Goal: Transaction & Acquisition: Purchase product/service

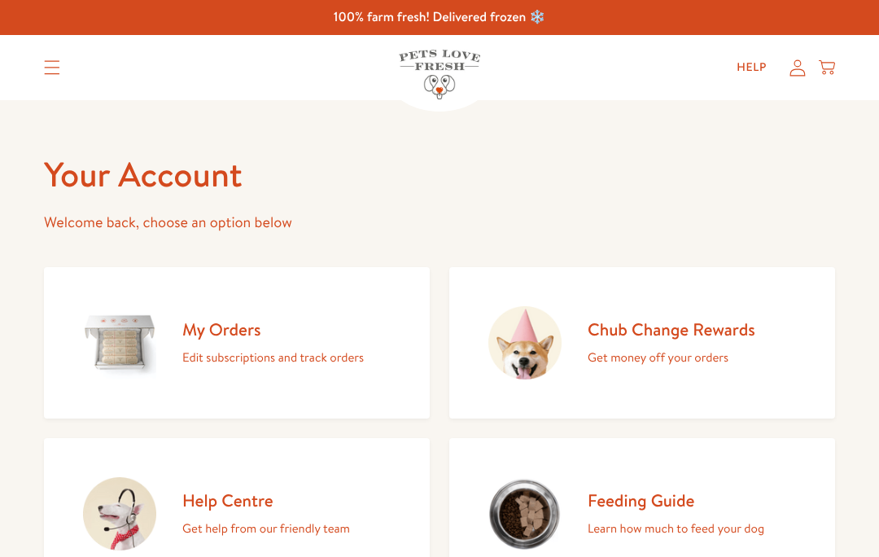
click at [795, 75] on icon at bounding box center [798, 67] width 15 height 16
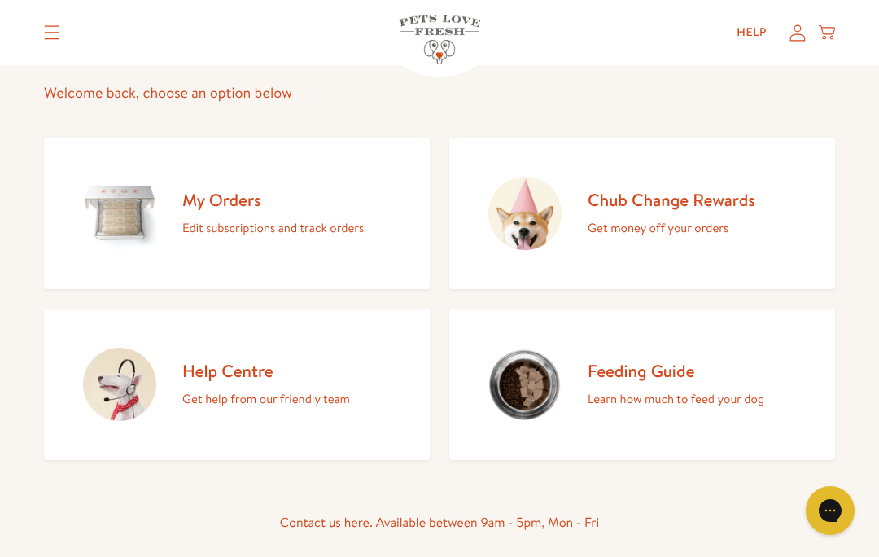
scroll to position [130, 0]
click at [676, 369] on h2 "Feeding Guide" at bounding box center [676, 370] width 177 height 22
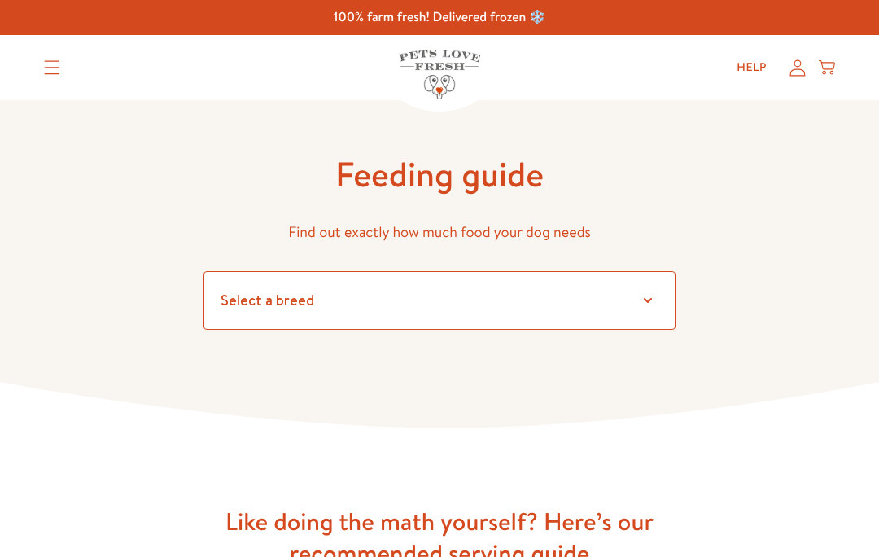
click at [636, 300] on select "Select a breed" at bounding box center [440, 300] width 472 height 59
click at [640, 296] on select "Select a breed Affenpinscher Afghan hound Airedale terrier Akita Alaskan Malamu…" at bounding box center [440, 300] width 472 height 59
click at [649, 302] on select "Select a breed Affenpinscher Afghan hound Airedale terrier Akita Alaskan Malamu…" at bounding box center [440, 300] width 472 height 59
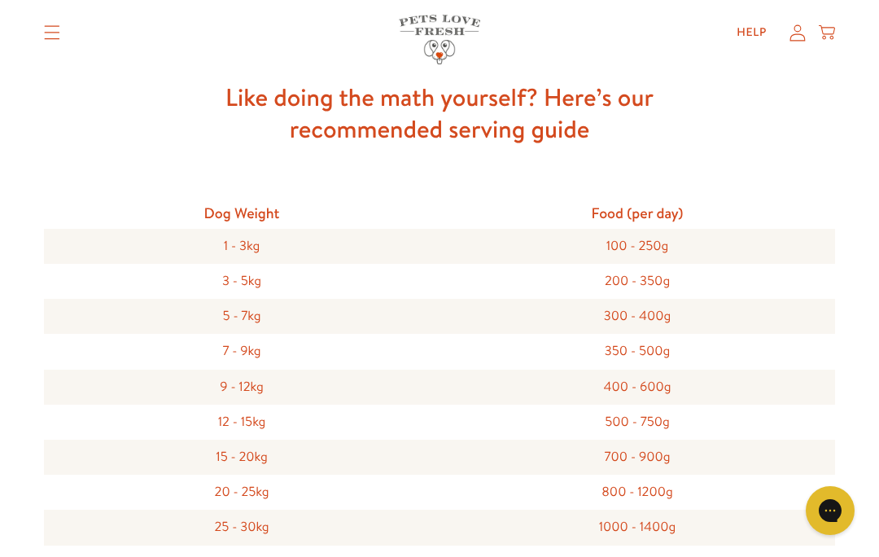
scroll to position [55, 0]
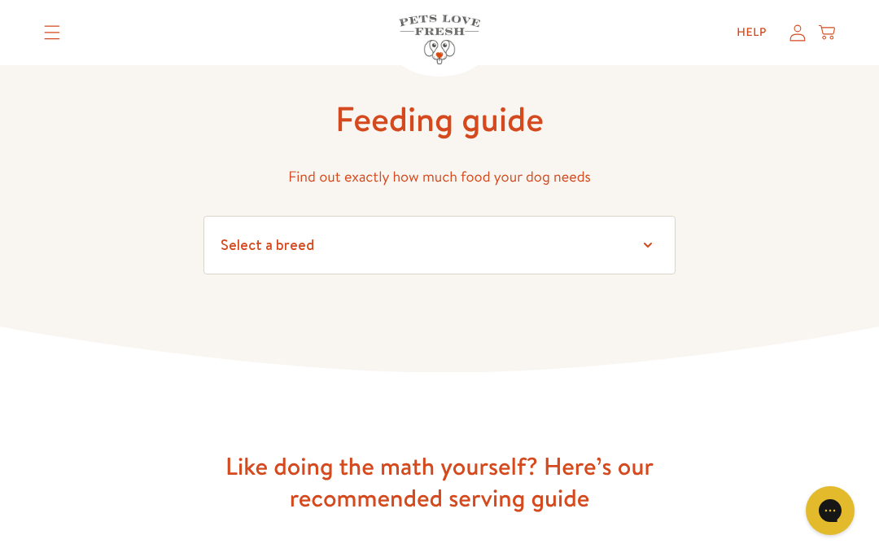
click at [793, 46] on div "Help My account Cart" at bounding box center [780, 32] width 121 height 33
click at [790, 39] on icon at bounding box center [798, 32] width 16 height 17
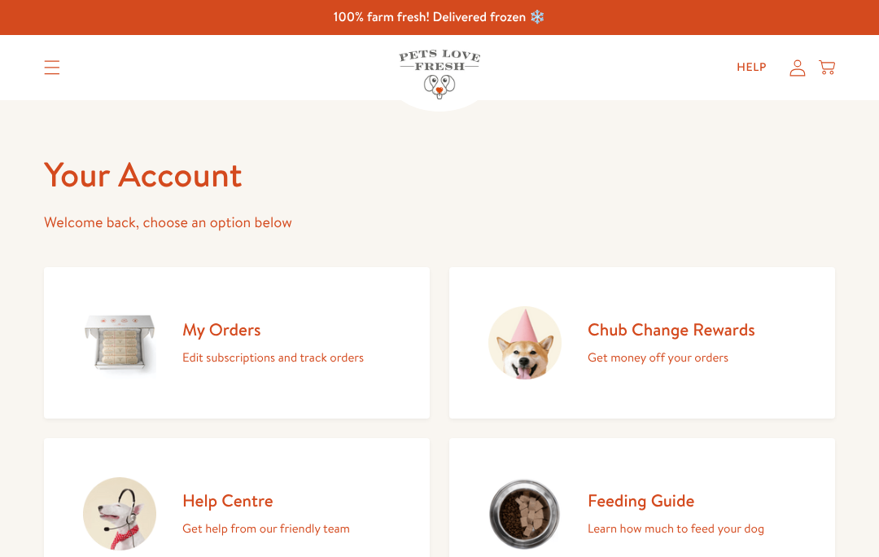
click at [234, 327] on h2 "My Orders" at bounding box center [273, 329] width 182 height 22
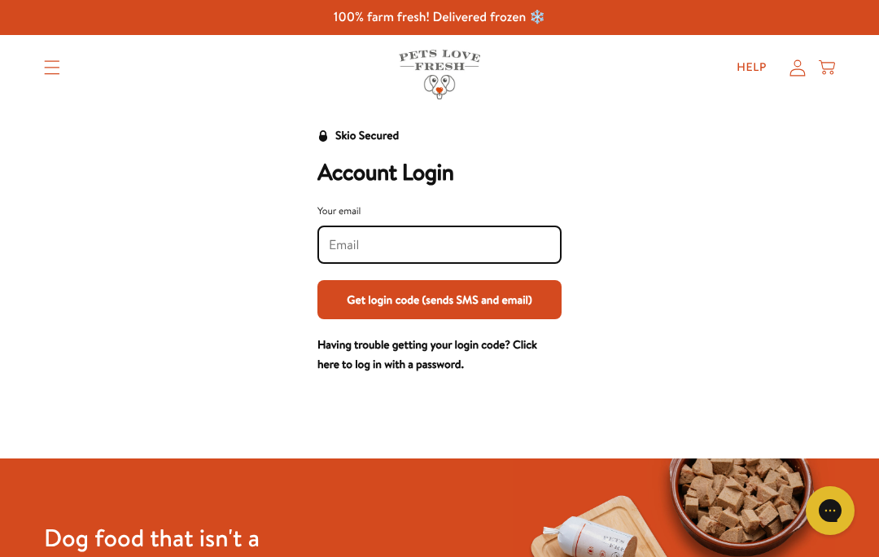
click at [394, 242] on input "Your email" at bounding box center [439, 245] width 221 height 18
type input "andreahartley17@gmail.com"
click at [440, 307] on button "Get login code (sends SMS and email)" at bounding box center [440, 299] width 244 height 39
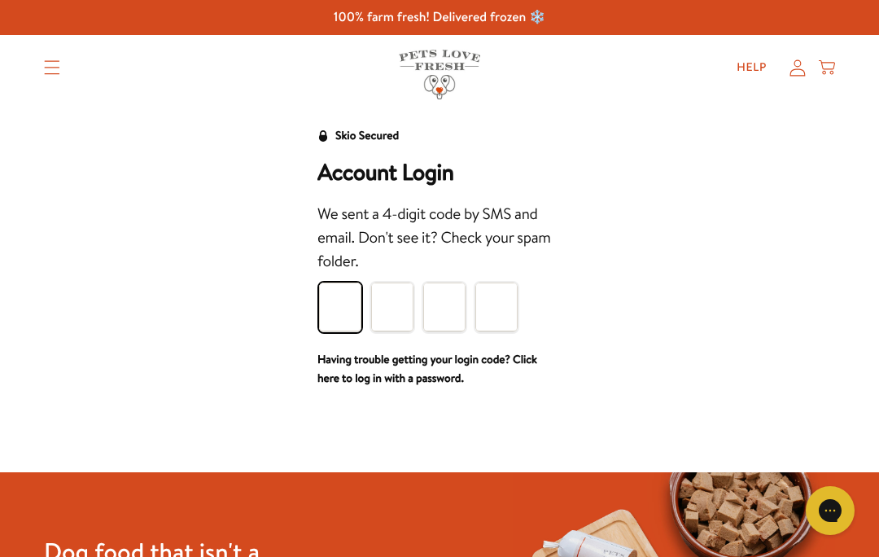
click at [345, 309] on input "Please enter your pin code" at bounding box center [340, 306] width 42 height 49
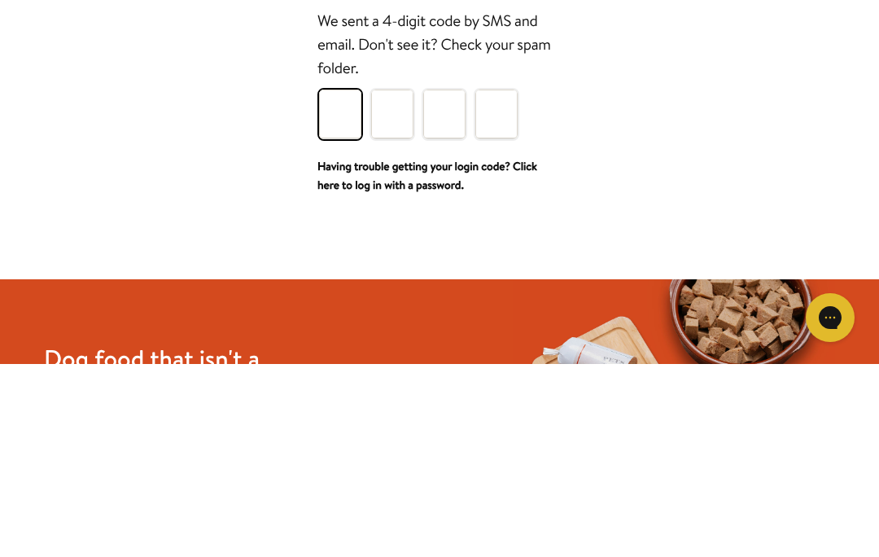
type input "9"
type input "3"
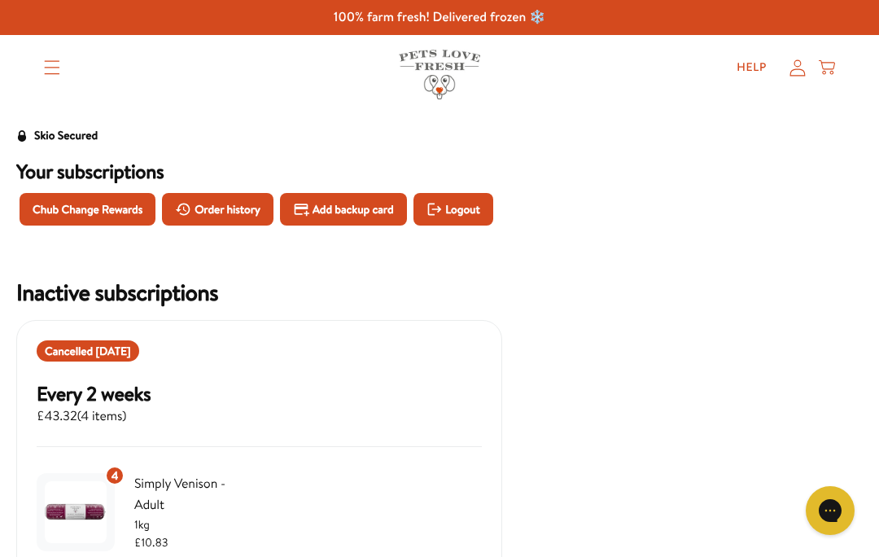
click at [58, 72] on icon "Translation missing: en.sections.header.menu" at bounding box center [52, 67] width 16 height 15
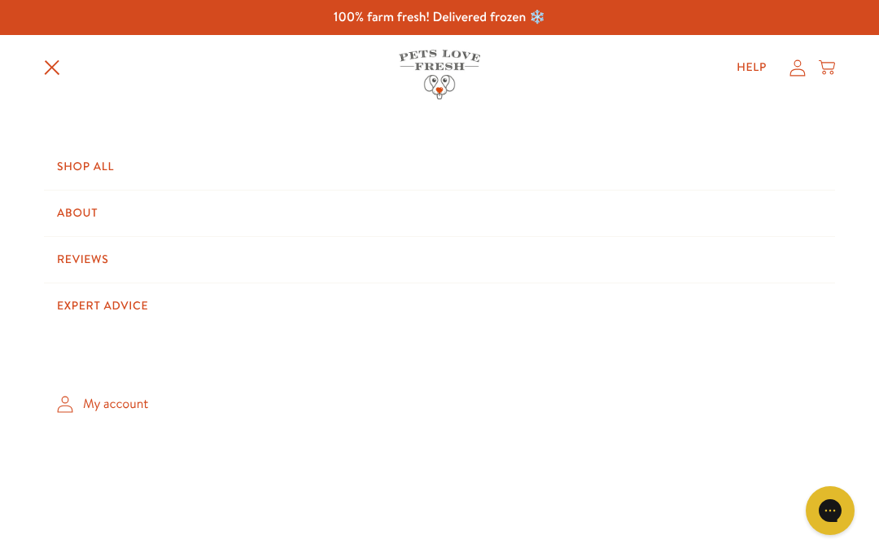
click at [97, 167] on link "Shop All" at bounding box center [439, 167] width 791 height 46
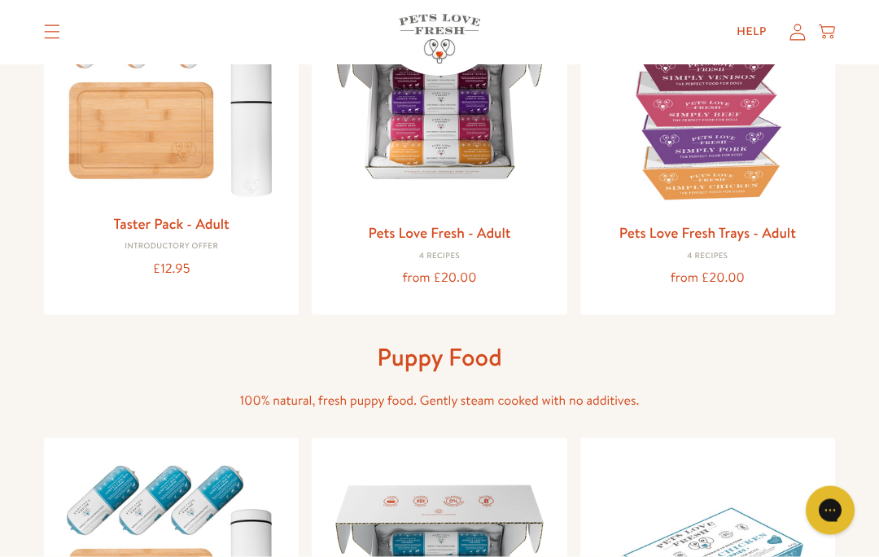
scroll to position [278, 0]
click at [483, 177] on img at bounding box center [439, 98] width 229 height 229
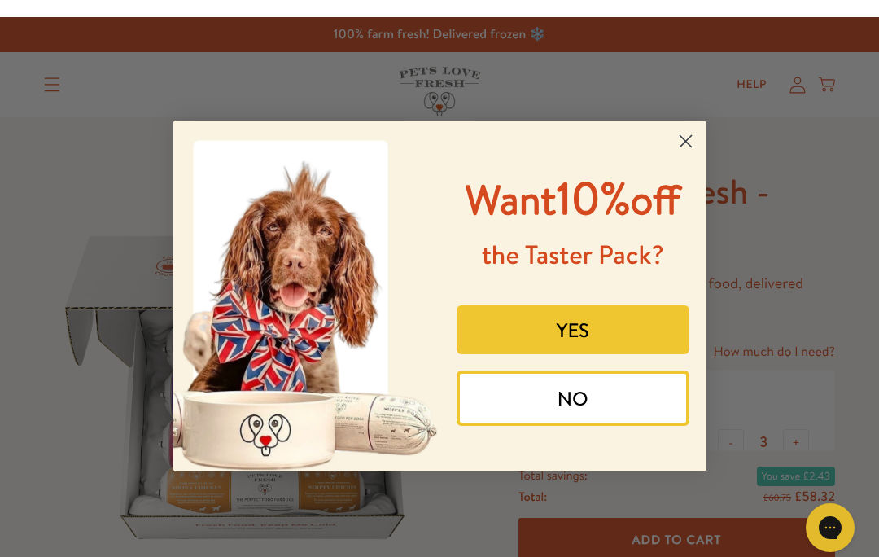
scroll to position [216, 0]
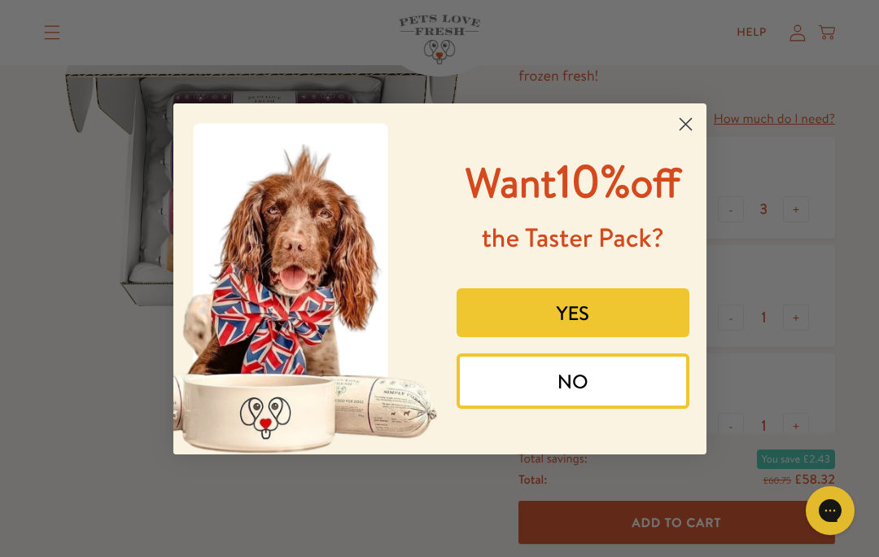
click at [679, 137] on circle "Close dialog" at bounding box center [685, 123] width 27 height 27
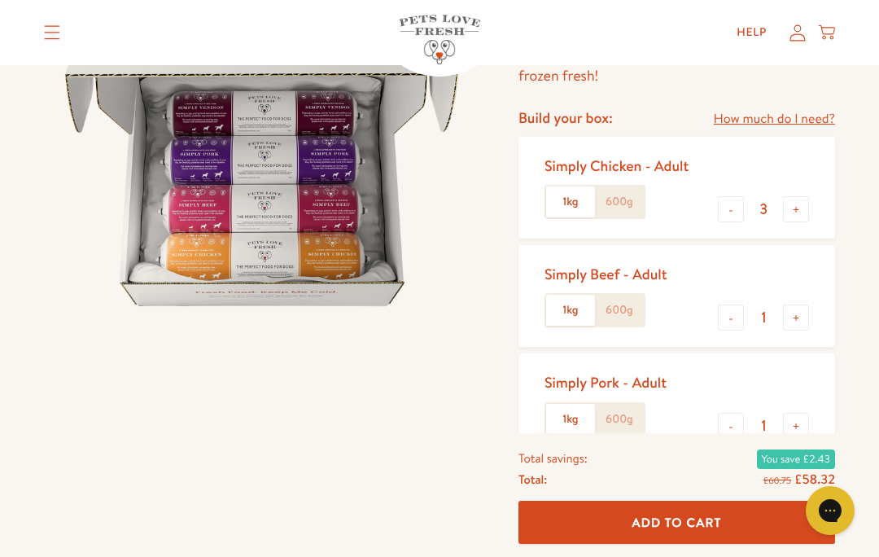
click at [727, 208] on button "-" at bounding box center [731, 209] width 26 height 26
click at [729, 201] on button "-" at bounding box center [731, 209] width 26 height 26
click at [727, 202] on button "-" at bounding box center [731, 209] width 26 height 26
type input "0"
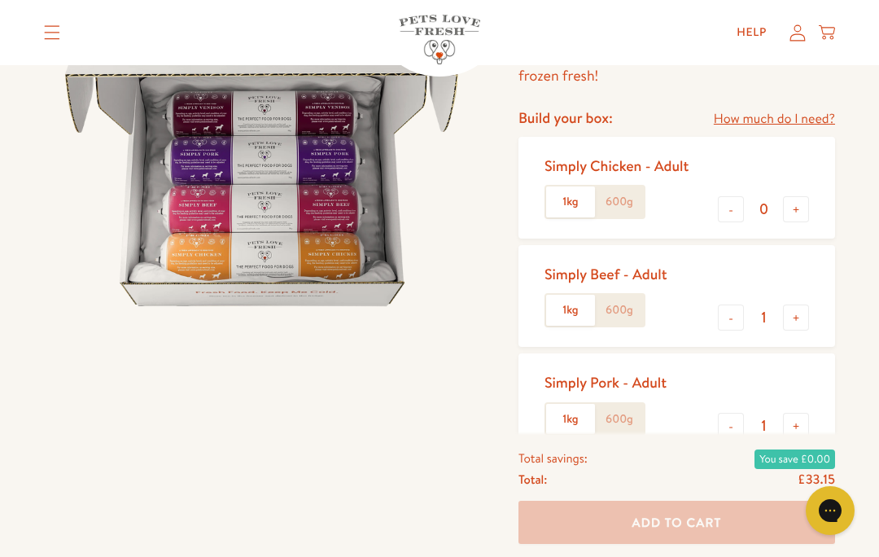
click at [721, 319] on button "-" at bounding box center [731, 317] width 26 height 26
type input "0"
click at [721, 429] on button "-" at bounding box center [731, 426] width 26 height 26
type input "0"
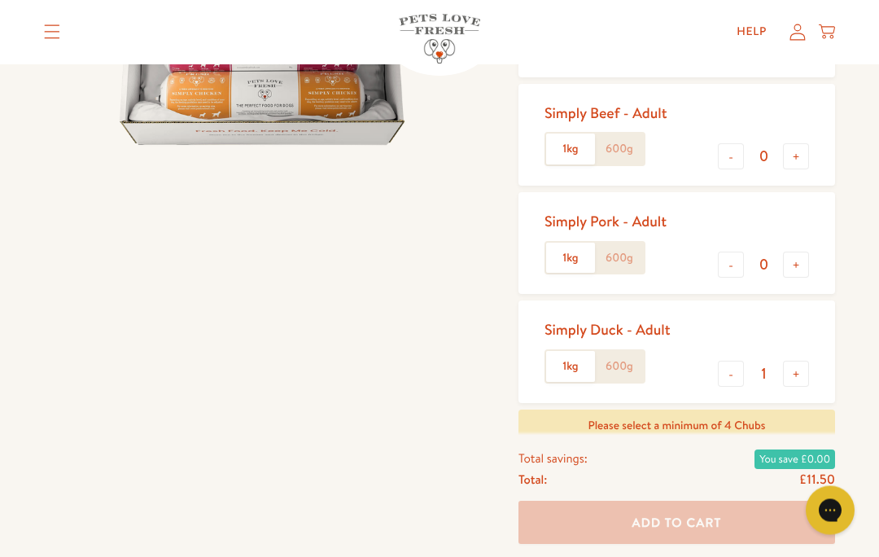
scroll to position [385, 0]
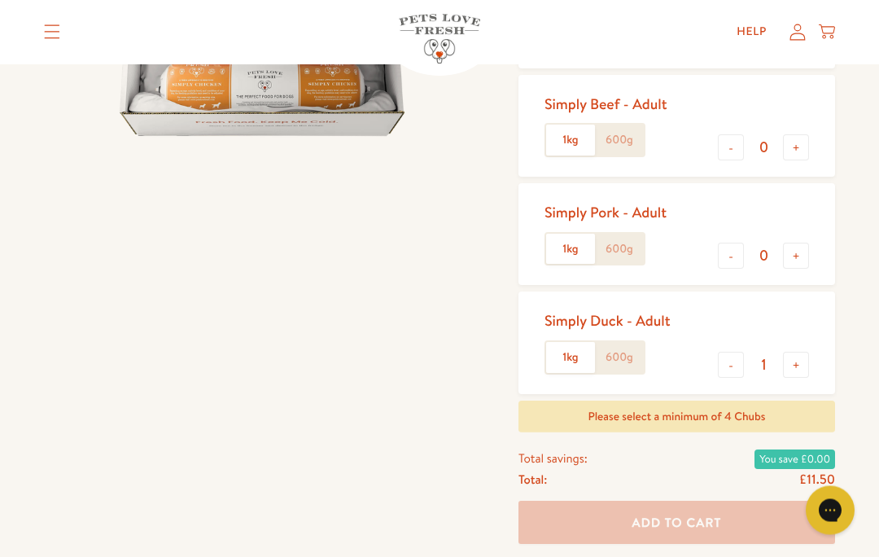
click at [621, 353] on label "600g" at bounding box center [619, 358] width 49 height 31
click at [0, 0] on input "600g" at bounding box center [0, 0] width 0 height 0
click at [788, 367] on button "+" at bounding box center [796, 365] width 26 height 26
click at [791, 365] on button "+" at bounding box center [796, 365] width 26 height 26
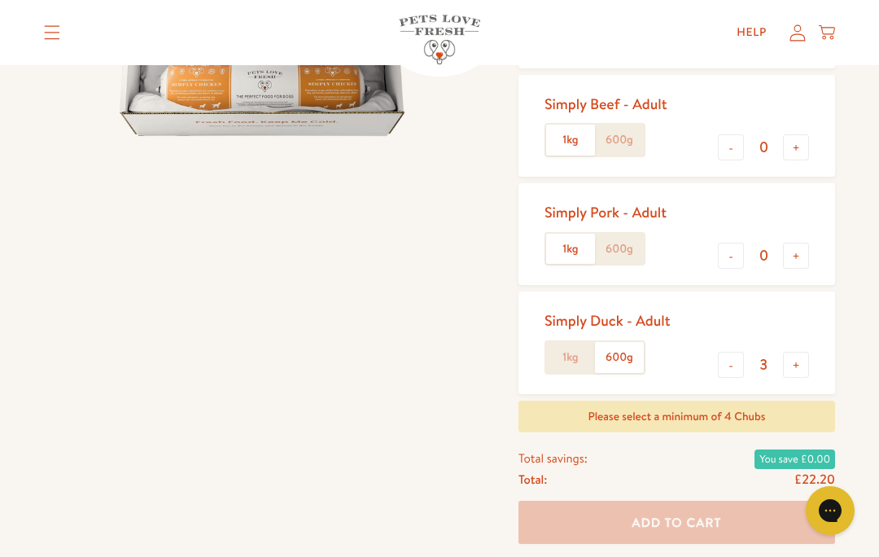
click at [791, 364] on button "+" at bounding box center [796, 365] width 26 height 26
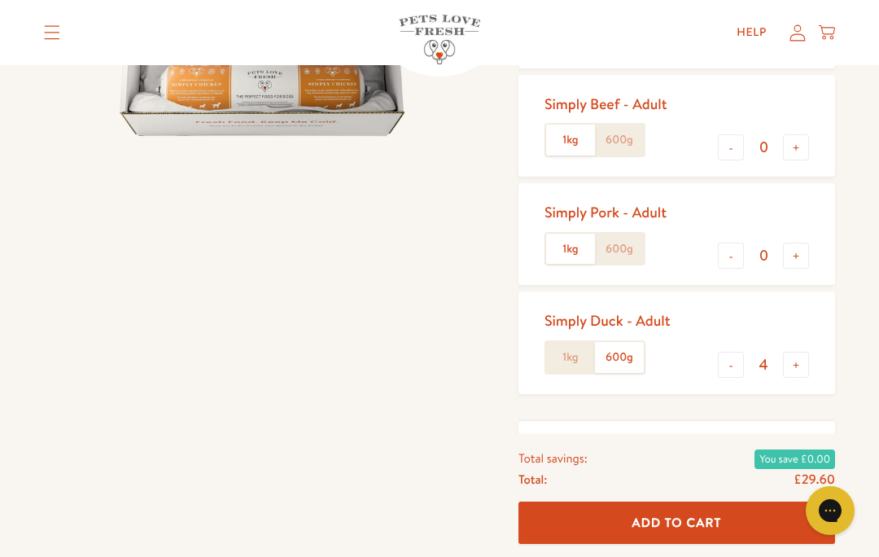
click at [788, 359] on button "+" at bounding box center [796, 365] width 26 height 26
click at [793, 357] on button "+" at bounding box center [796, 365] width 26 height 26
click at [794, 359] on button "+" at bounding box center [796, 365] width 26 height 26
click at [789, 364] on button "+" at bounding box center [796, 365] width 26 height 26
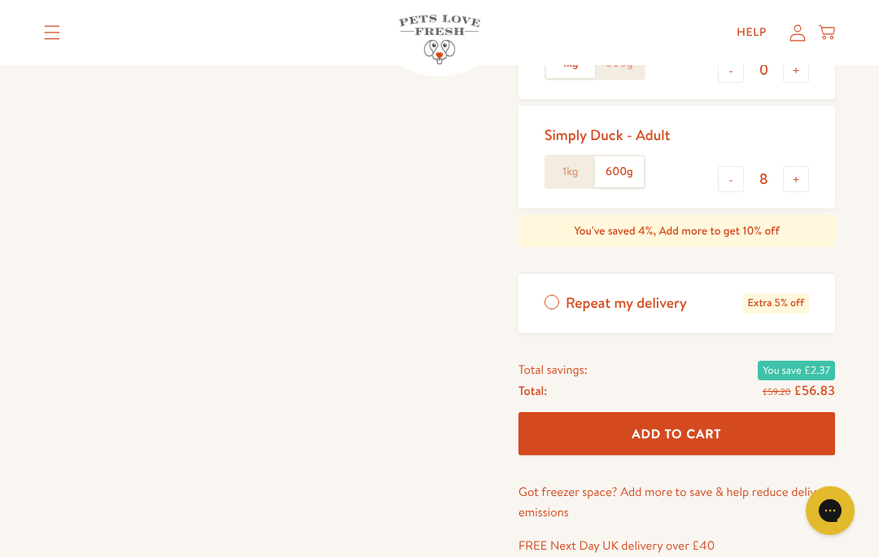
scroll to position [576, 0]
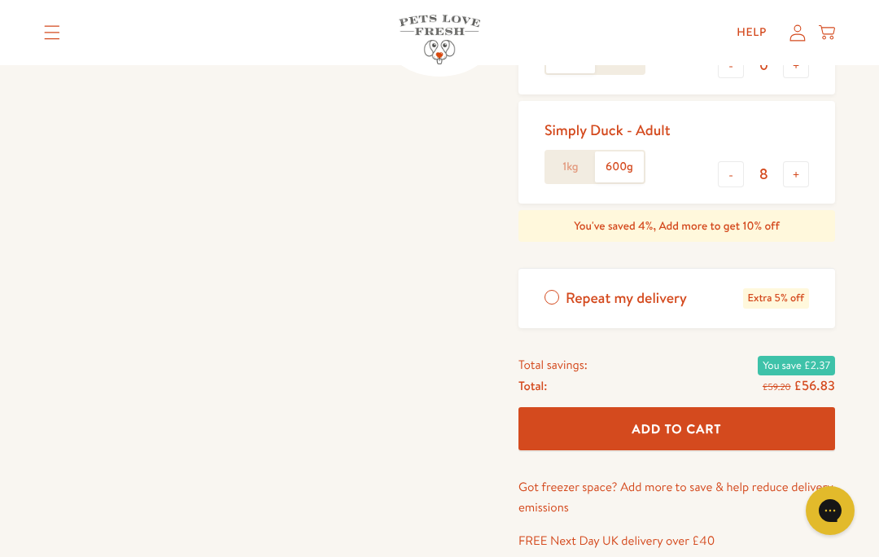
click at [794, 173] on button "+" at bounding box center [796, 174] width 26 height 26
click at [791, 174] on button "+" at bounding box center [796, 174] width 26 height 26
click at [727, 175] on button "-" at bounding box center [731, 174] width 26 height 26
type input "9"
click at [717, 427] on span "Add To Cart" at bounding box center [678, 428] width 90 height 17
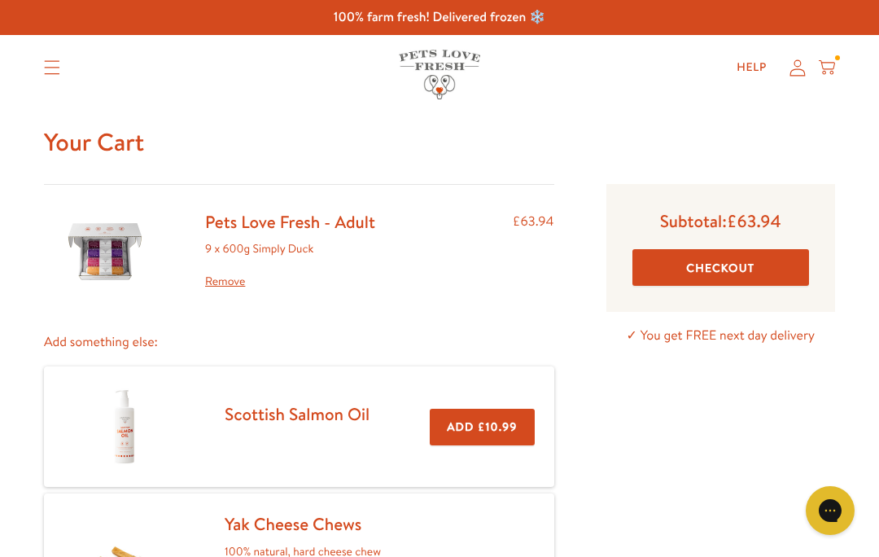
click at [755, 273] on button "Checkout" at bounding box center [721, 267] width 177 height 37
